Goal: Information Seeking & Learning: Learn about a topic

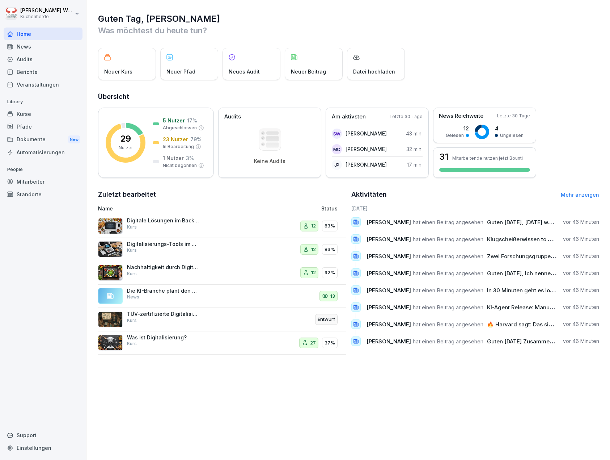
click at [30, 34] on div "Home" at bounding box center [43, 34] width 79 height 13
click at [31, 110] on div "Kurse" at bounding box center [43, 114] width 79 height 13
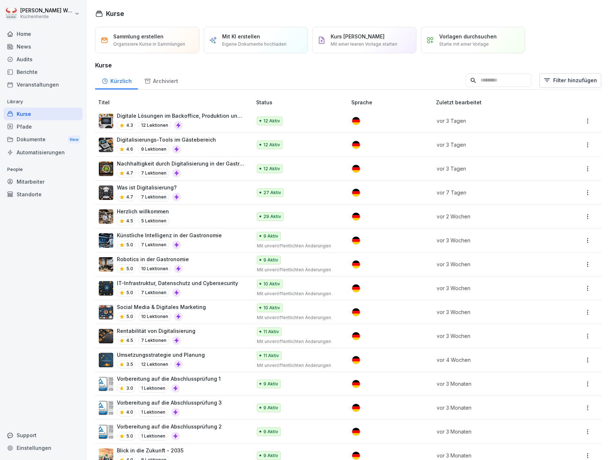
click at [189, 216] on div "Herzlich willkommen 4.5 5 Lektionen" at bounding box center [172, 216] width 146 height 18
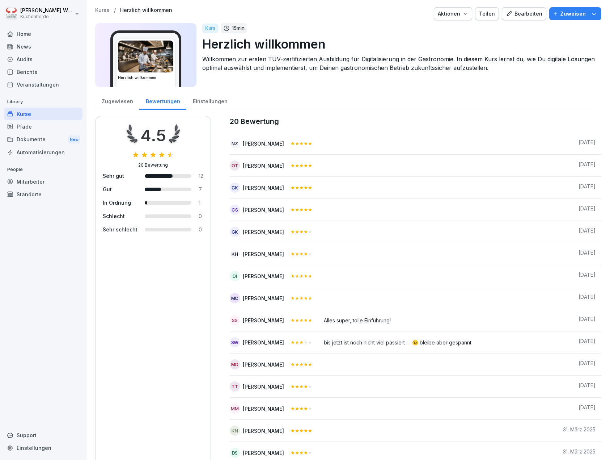
click at [46, 119] on div "Kurse" at bounding box center [43, 114] width 79 height 13
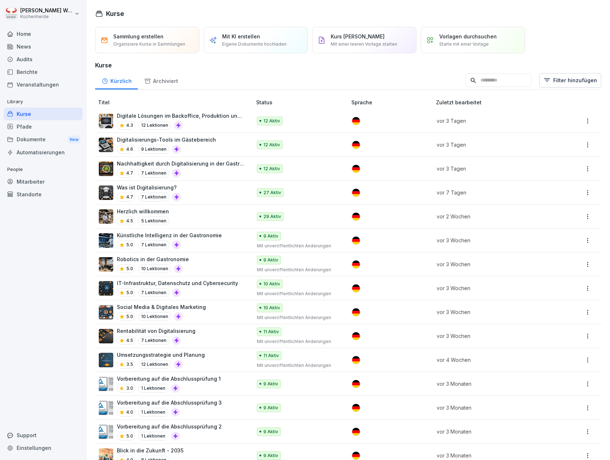
click at [181, 194] on div "Was ist Digitalisierung? 4.7 7 Lektionen" at bounding box center [172, 193] width 146 height 18
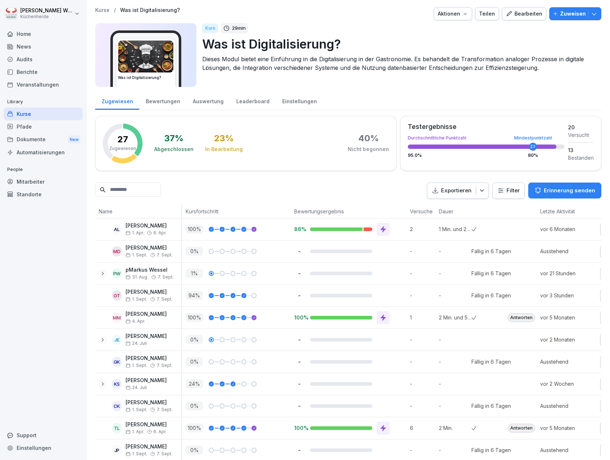
click at [501, 190] on html "[PERSON_NAME] Küchenherde Home News Audits Berichte Veranstaltungen Library Kur…" at bounding box center [305, 230] width 610 height 460
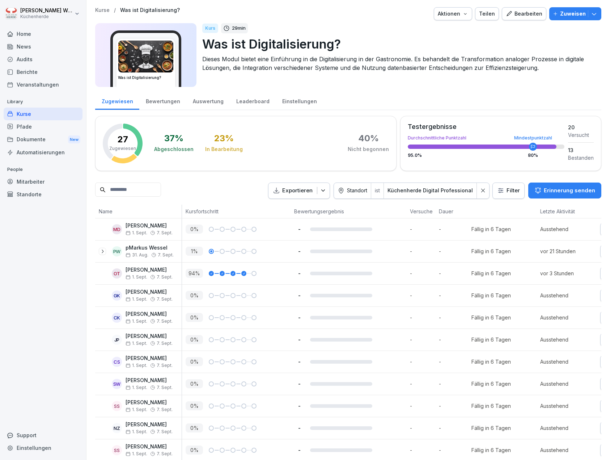
click at [232, 193] on div "Exportieren Standort ist Küchenherde Digital Professional Filter Erinnerung sen…" at bounding box center [348, 190] width 507 height 16
click at [37, 26] on div at bounding box center [43, 25] width 79 height 4
click at [36, 35] on div "Home" at bounding box center [43, 34] width 79 height 13
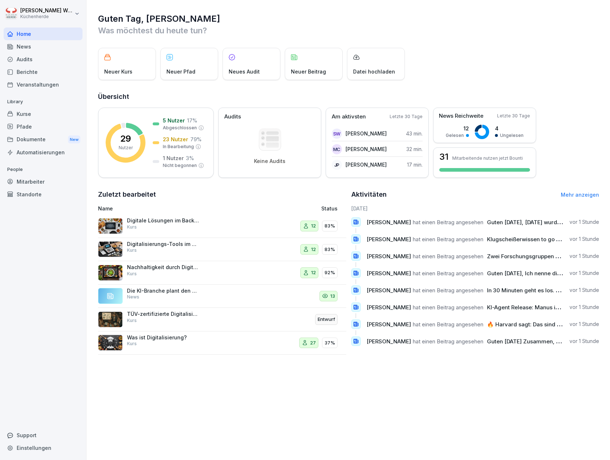
click at [44, 111] on div "Kurse" at bounding box center [43, 114] width 79 height 13
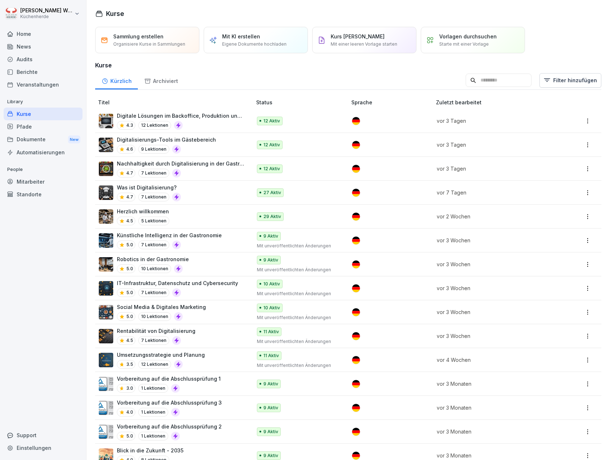
click at [196, 360] on div "3.5 12 Lektionen" at bounding box center [161, 364] width 88 height 9
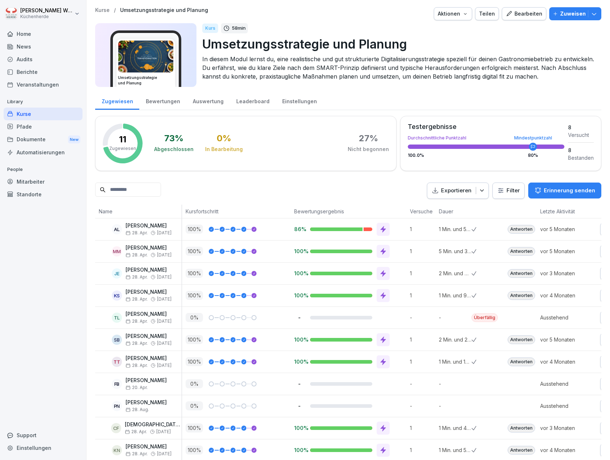
click at [160, 96] on div "Bewertungen" at bounding box center [162, 100] width 47 height 18
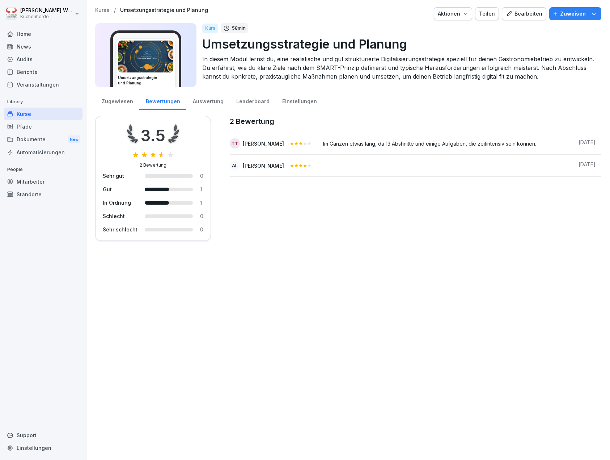
click at [125, 99] on div "Zugewiesen" at bounding box center [117, 100] width 44 height 18
